Goal: Navigation & Orientation: Find specific page/section

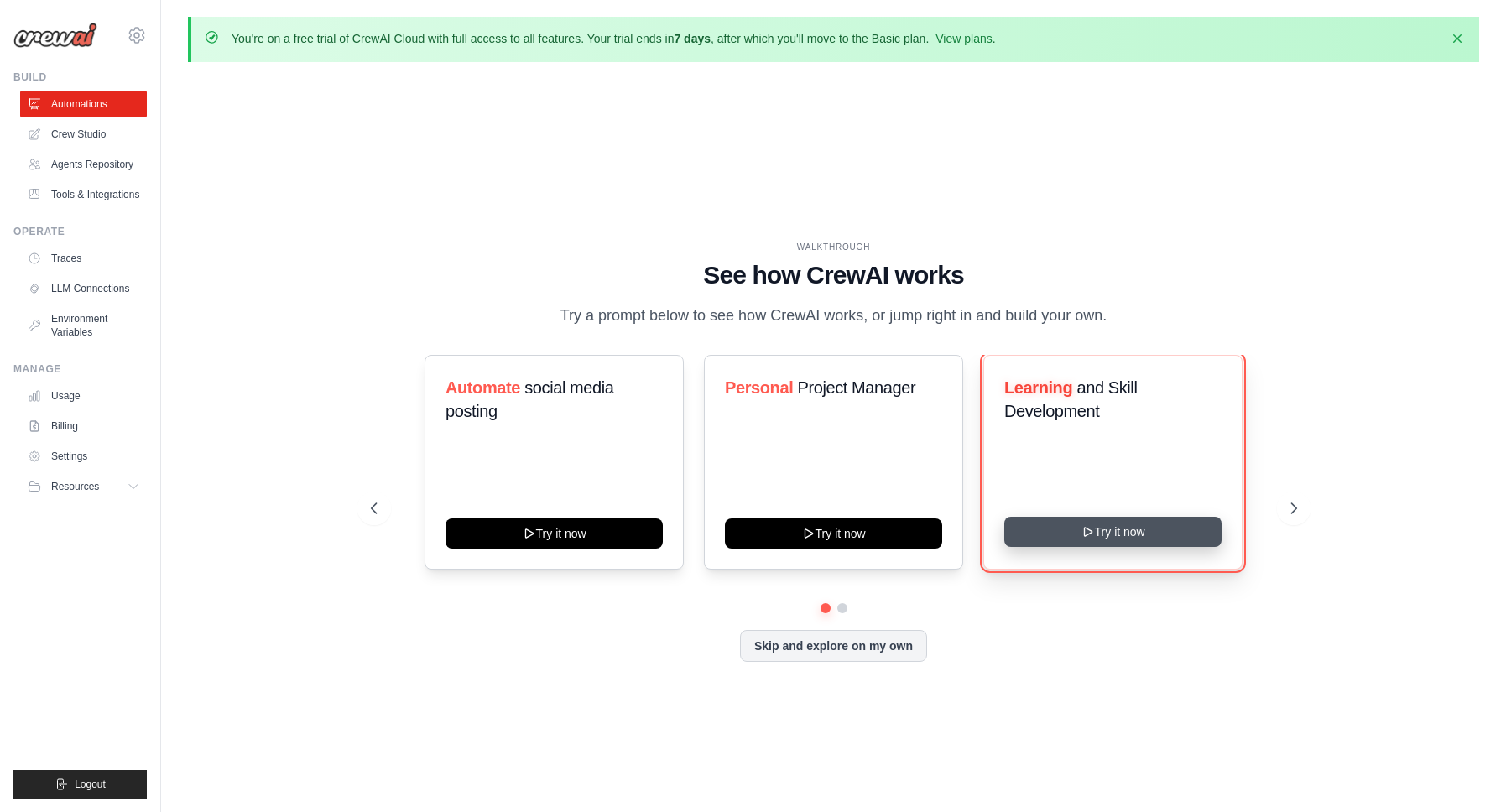
click at [1086, 537] on button "Try it now" at bounding box center [1113, 531] width 218 height 30
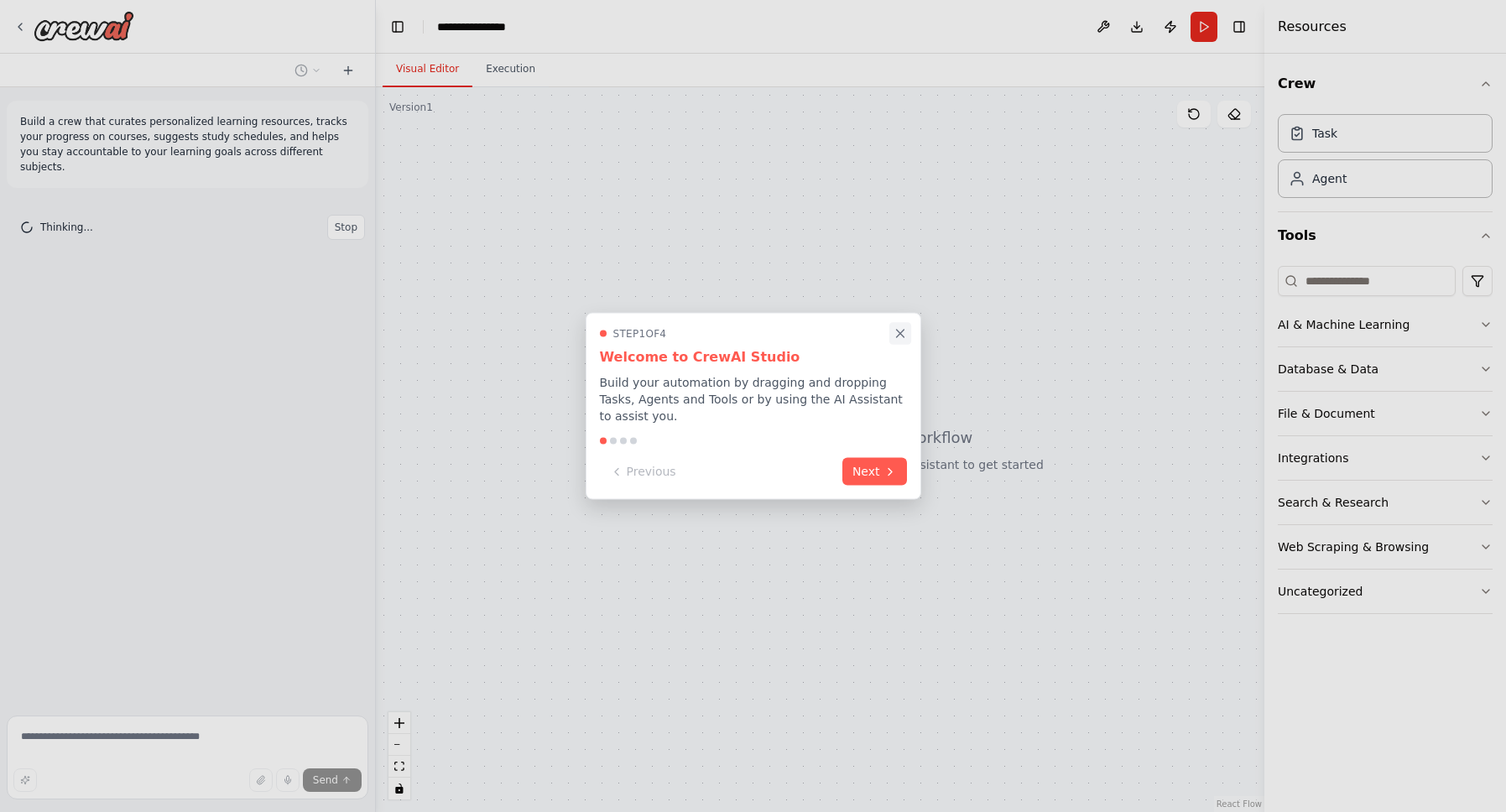
click at [896, 334] on icon "Close walkthrough" at bounding box center [900, 333] width 15 height 15
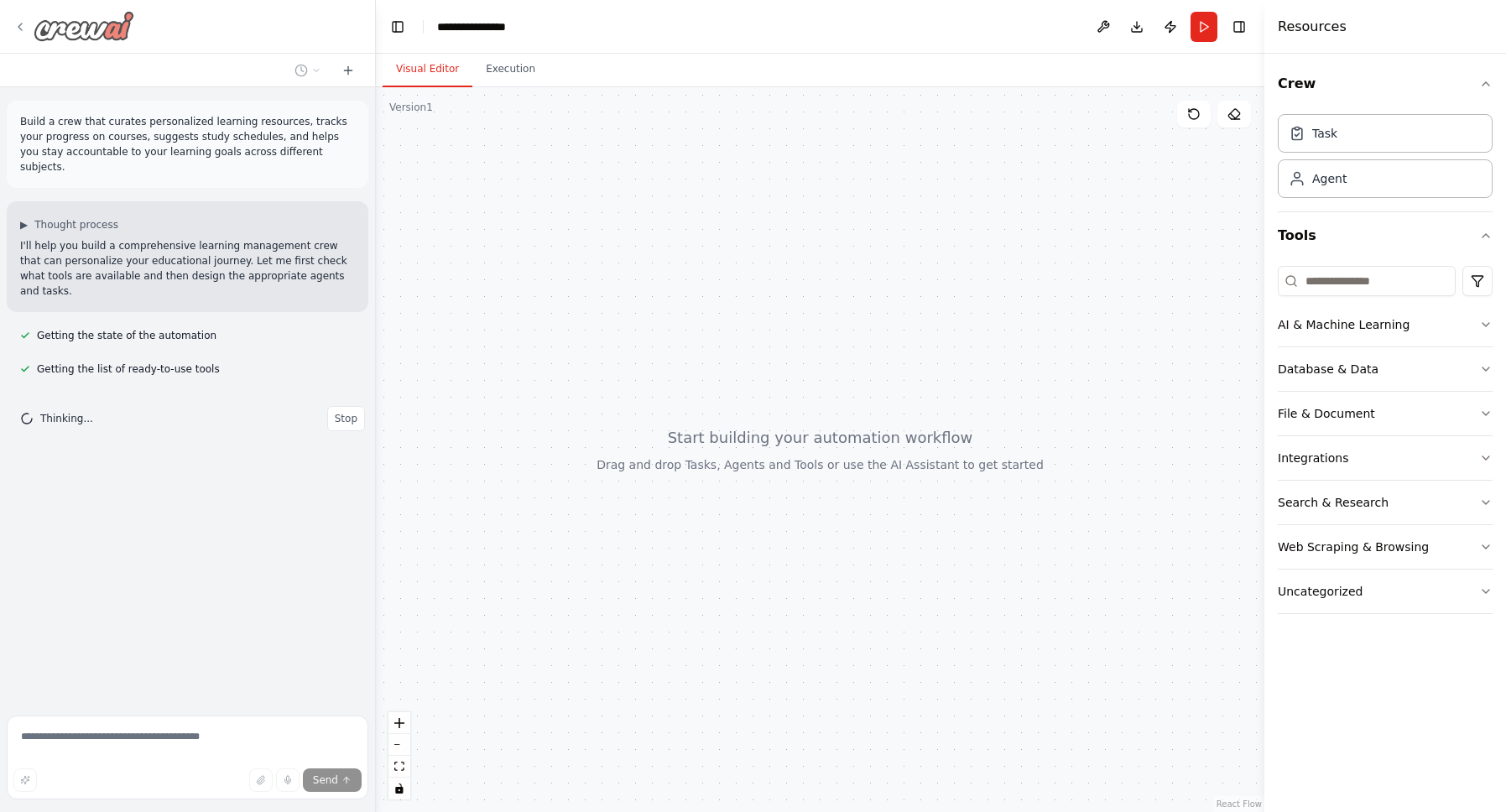
click at [103, 29] on img at bounding box center [83, 25] width 101 height 30
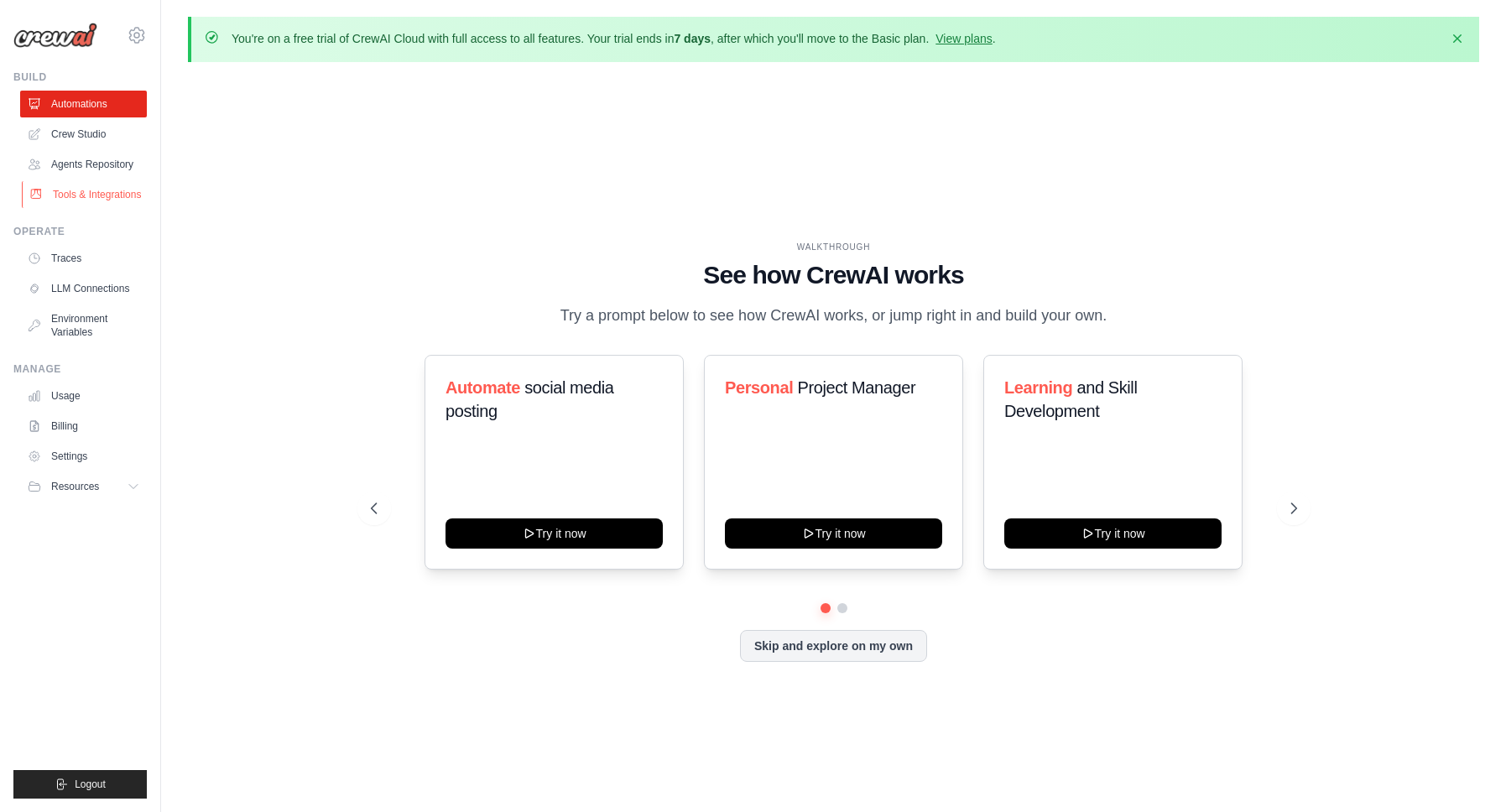
click at [111, 208] on link "Tools & Integrations" at bounding box center [85, 195] width 126 height 27
